Goal: Task Accomplishment & Management: Complete application form

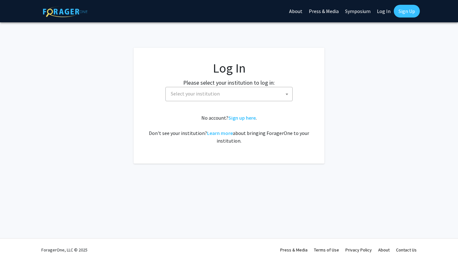
click at [207, 94] on span "Select your institution" at bounding box center [195, 93] width 49 height 6
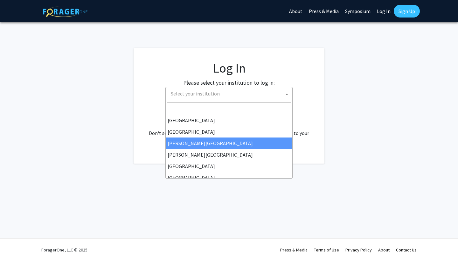
select select "5"
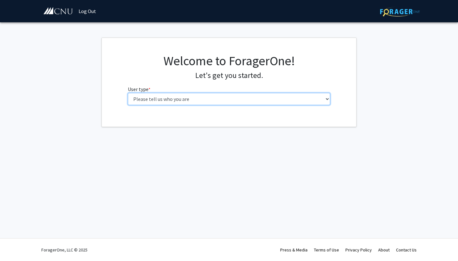
select select "1: undergrad"
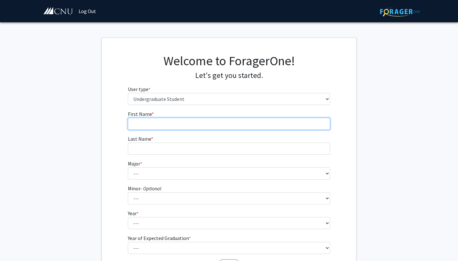
click at [162, 128] on input "First Name * required" at bounding box center [229, 124] width 203 height 12
type input "Gabrielle"
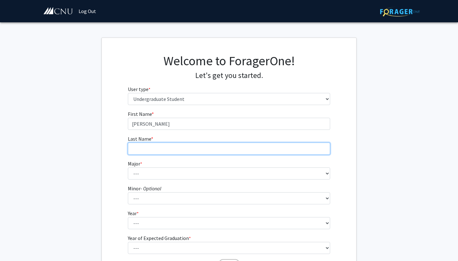
click at [161, 149] on input "Last Name * required" at bounding box center [229, 148] width 203 height 12
type input "Buton"
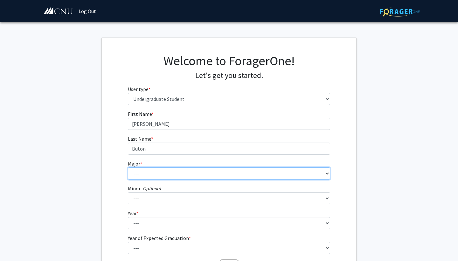
select select "28: 639"
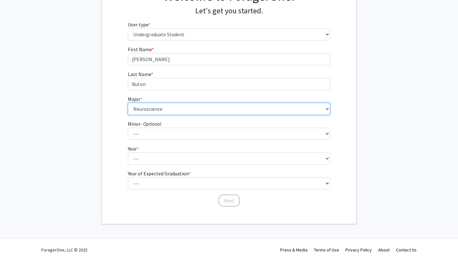
scroll to position [64, 0]
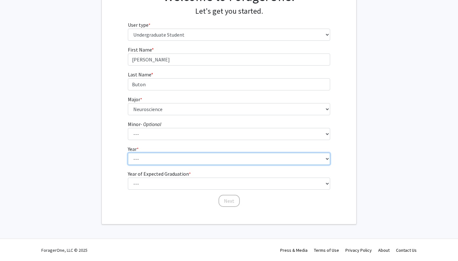
select select "1: first-year"
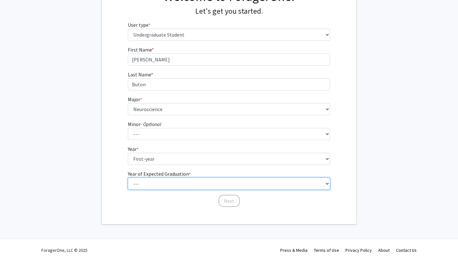
select select "5: 2029"
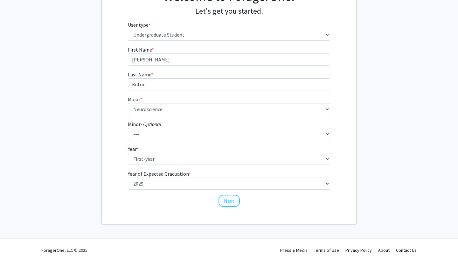
click at [230, 201] on button "Next" at bounding box center [229, 201] width 21 height 12
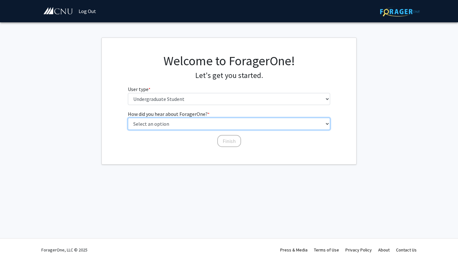
select select "1: peer_recommendation"
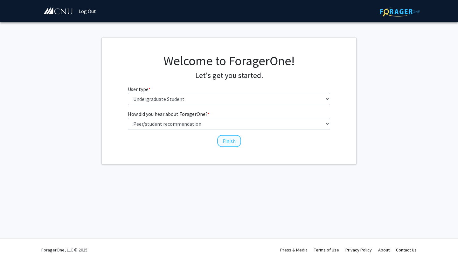
click at [235, 135] on button "Finish" at bounding box center [229, 141] width 24 height 12
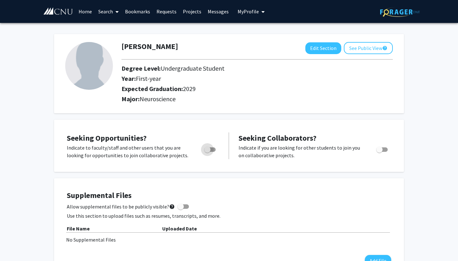
click at [207, 153] on span "Toggle" at bounding box center [207, 149] width 6 height 6
click at [207, 152] on input "Are you actively seeking opportunities?" at bounding box center [207, 152] width 0 height 0
checkbox input "true"
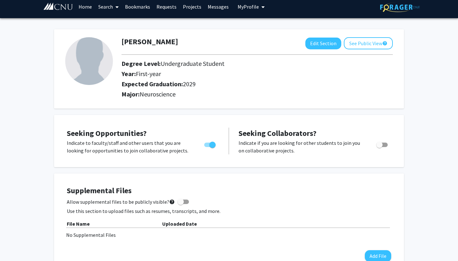
scroll to position [5, 0]
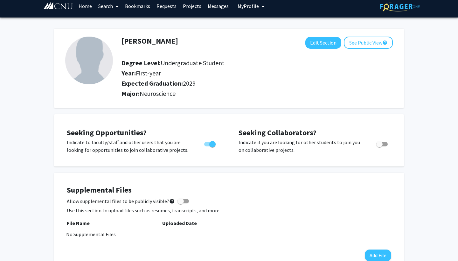
click at [116, 10] on span at bounding box center [116, 6] width 6 height 22
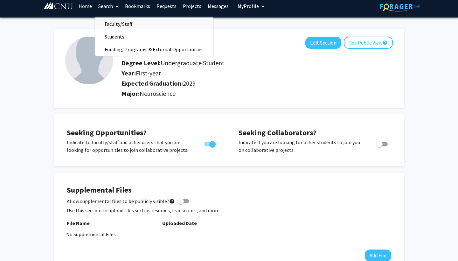
click at [122, 25] on span "Faculty/Staff" at bounding box center [118, 23] width 47 height 13
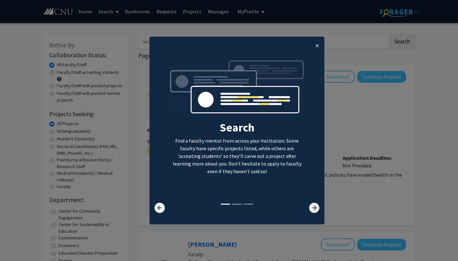
click at [314, 206] on icon at bounding box center [314, 208] width 10 height 10
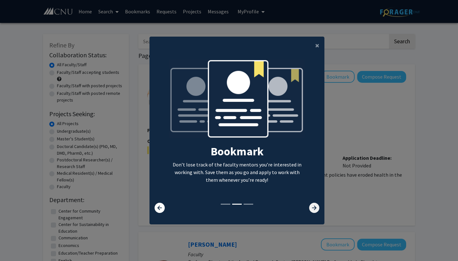
click at [314, 206] on icon at bounding box center [314, 208] width 10 height 10
click at [313, 206] on icon at bounding box center [314, 208] width 10 height 10
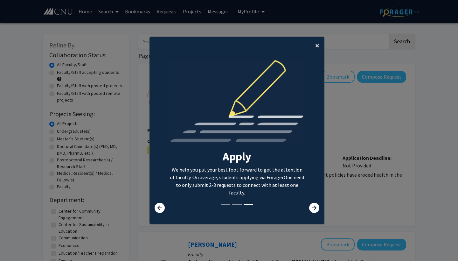
click at [318, 45] on span "×" at bounding box center [317, 45] width 4 height 10
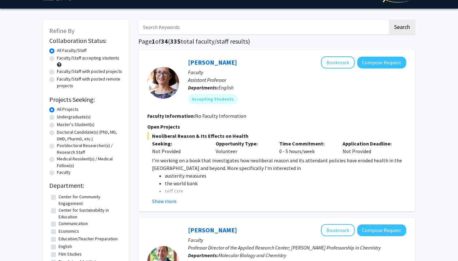
scroll to position [14, 0]
click at [79, 118] on label "Undergraduate(s)" at bounding box center [74, 117] width 34 height 7
click at [61, 118] on input "Undergraduate(s)" at bounding box center [59, 116] width 4 height 4
radio input "true"
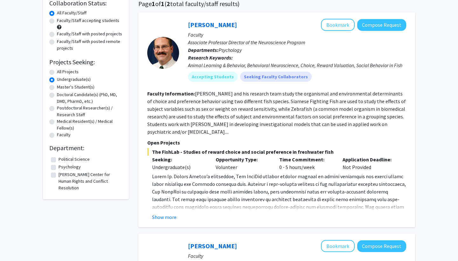
scroll to position [54, 0]
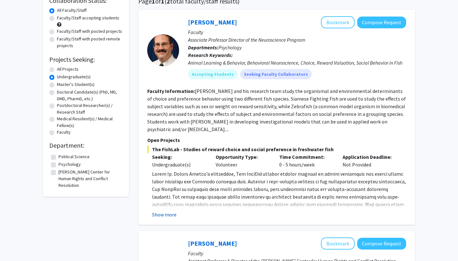
click at [170, 213] on button "Show more" at bounding box center [164, 215] width 24 height 8
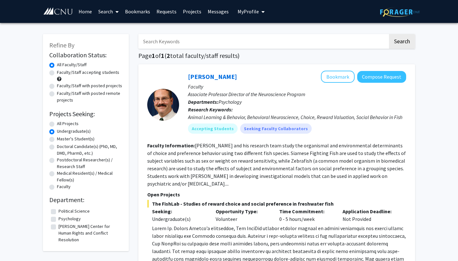
scroll to position [0, 0]
click at [246, 13] on span "My Profile" at bounding box center [248, 11] width 21 height 6
click at [253, 36] on div "Gabrielle Buton View Profile" at bounding box center [269, 33] width 54 height 14
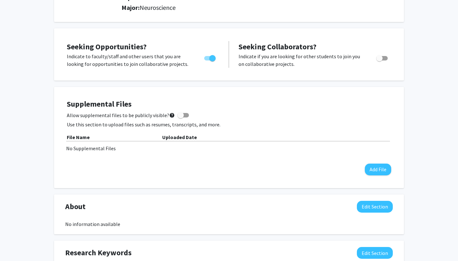
scroll to position [92, 0]
